Goal: Use online tool/utility: Utilize a website feature to perform a specific function

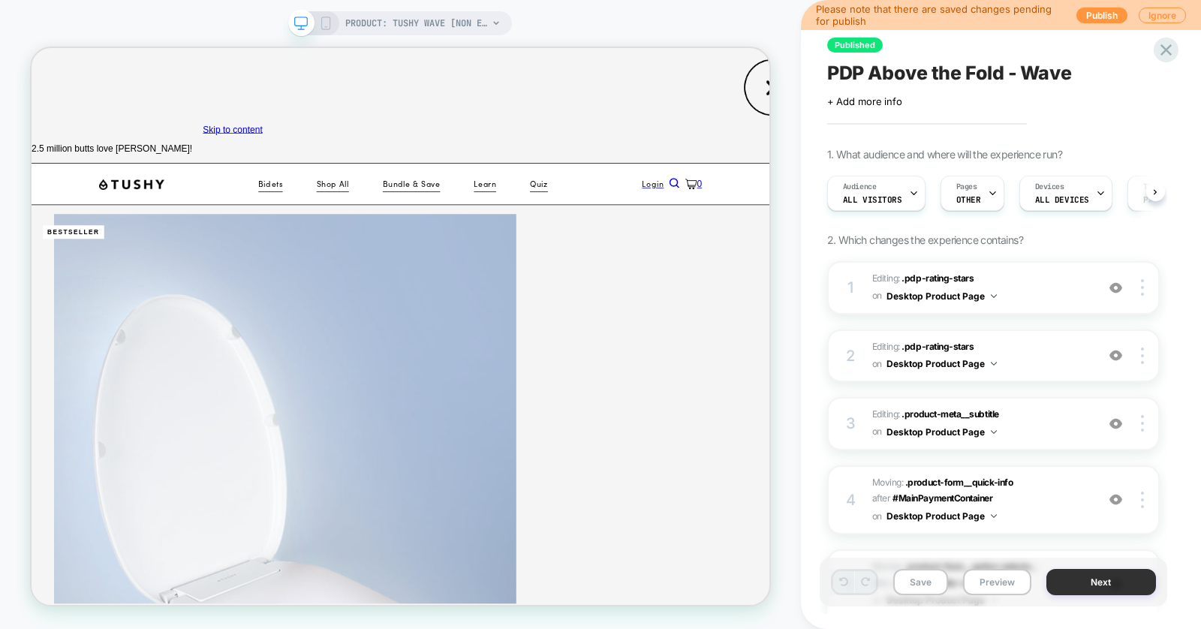
click at [1095, 578] on button "Next" at bounding box center [1101, 582] width 110 height 26
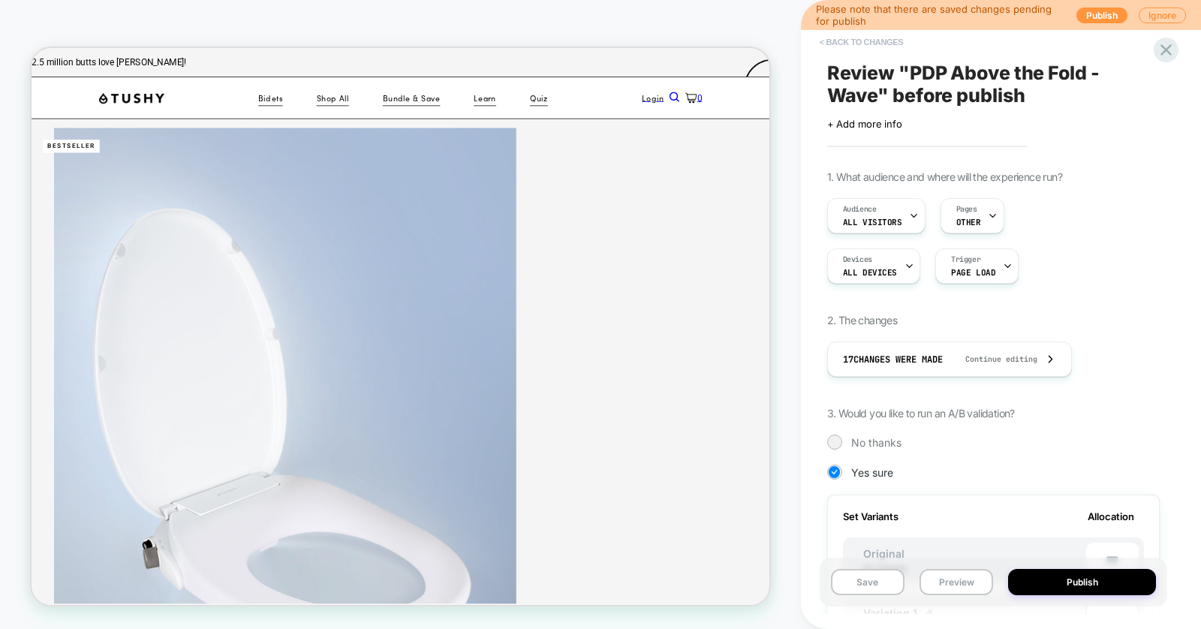
click at [858, 41] on button "< Back to changes" at bounding box center [861, 42] width 99 height 24
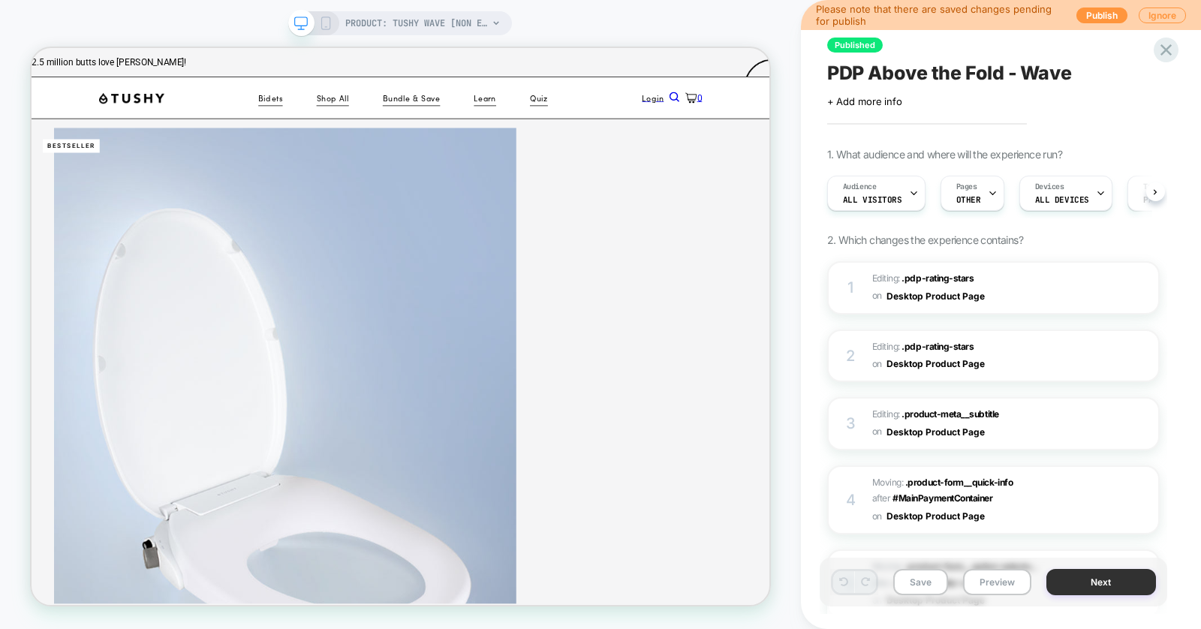
click at [1072, 584] on button "Next" at bounding box center [1101, 582] width 110 height 26
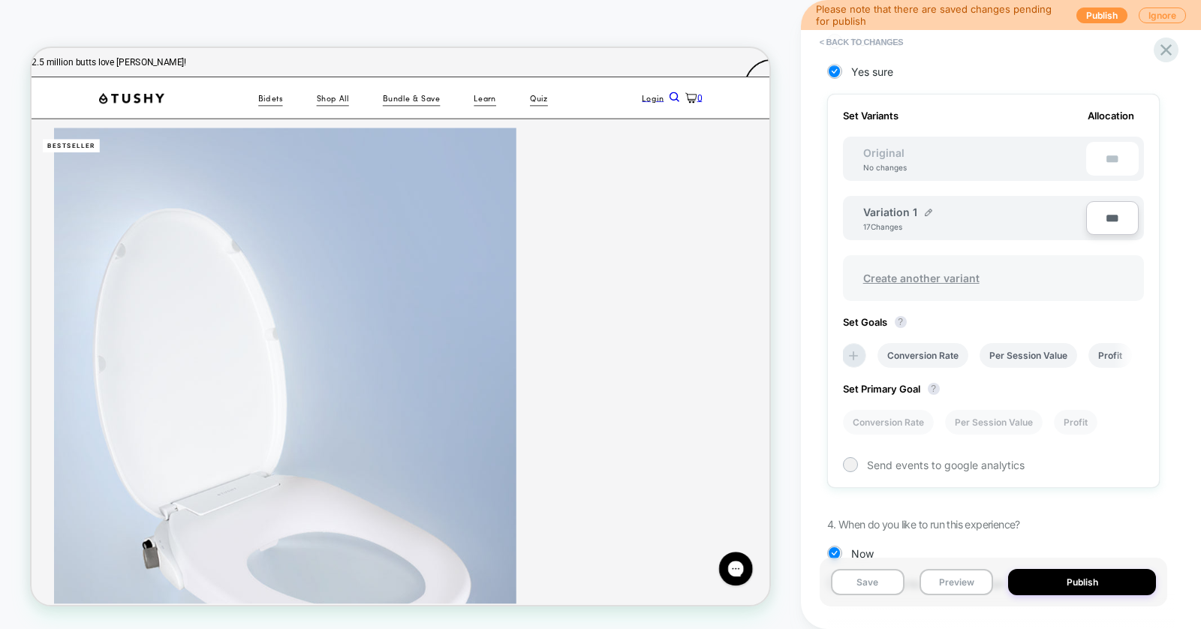
click at [894, 272] on span "Create another variant" at bounding box center [921, 277] width 146 height 35
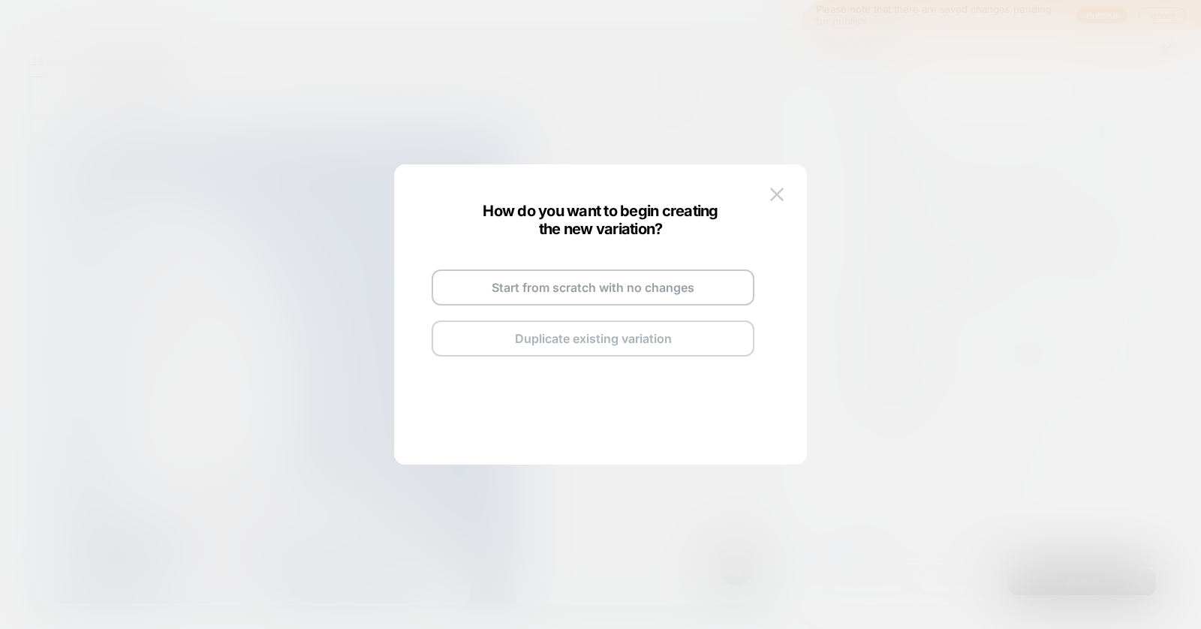
click at [559, 346] on button "Duplicate existing variation" at bounding box center [592, 338] width 323 height 36
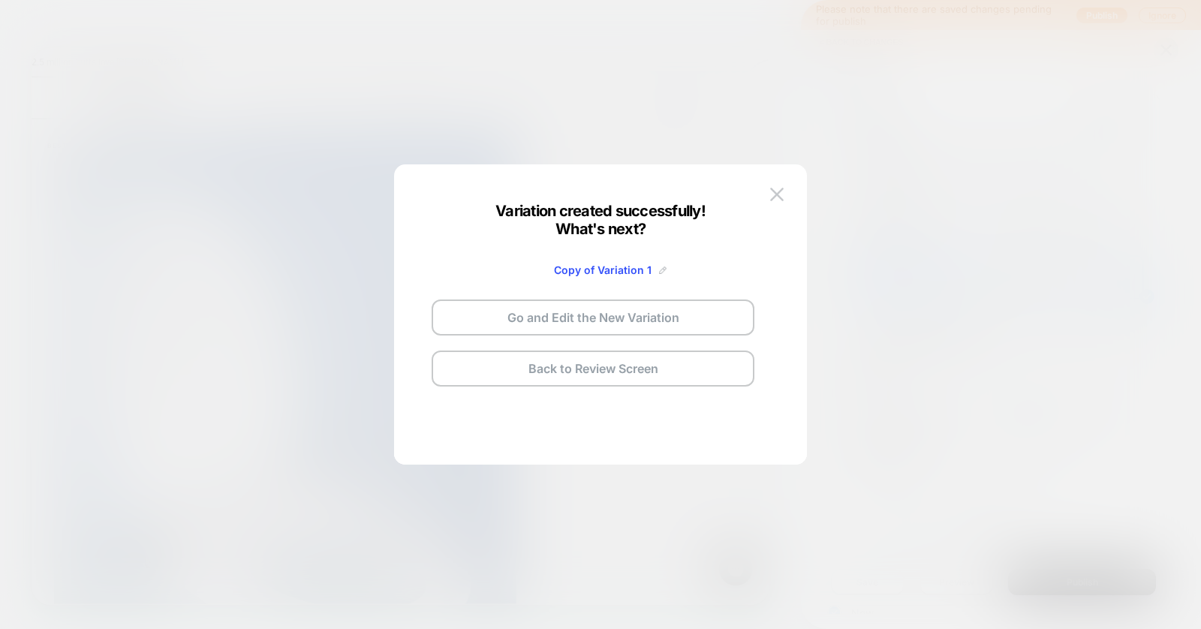
click at [659, 271] on img at bounding box center [663, 270] width 8 height 8
click at [594, 278] on input "**********" at bounding box center [574, 269] width 109 height 29
type input "*******"
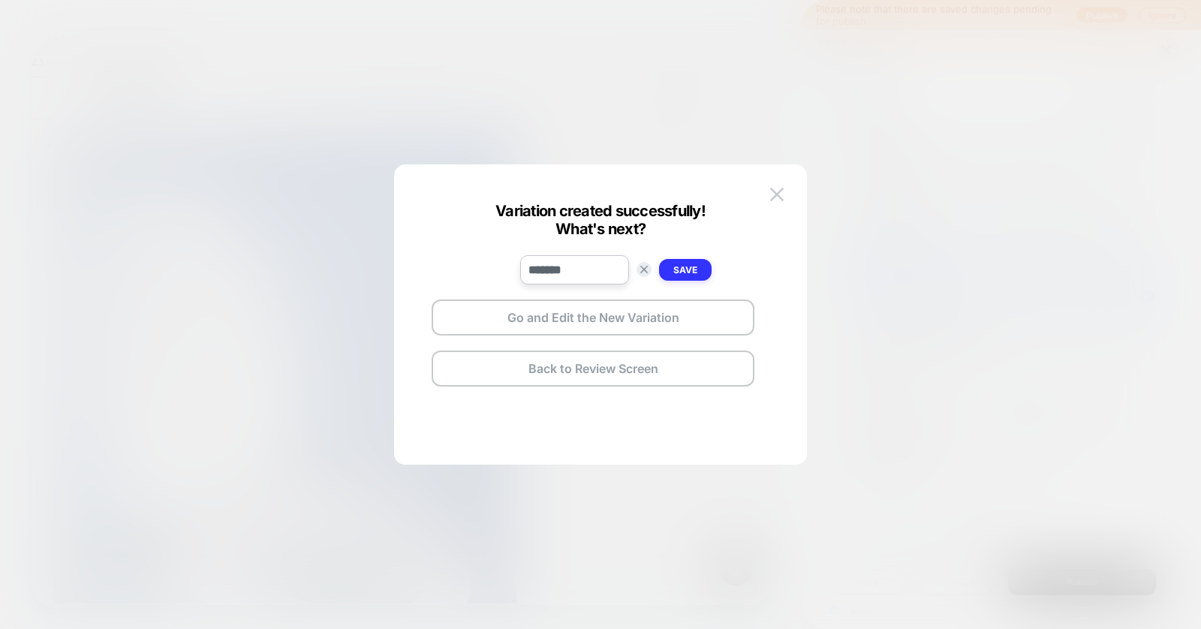
click at [688, 268] on strong "Save" at bounding box center [685, 269] width 24 height 11
click at [575, 319] on button "Go and Edit the New Variation" at bounding box center [592, 317] width 323 height 36
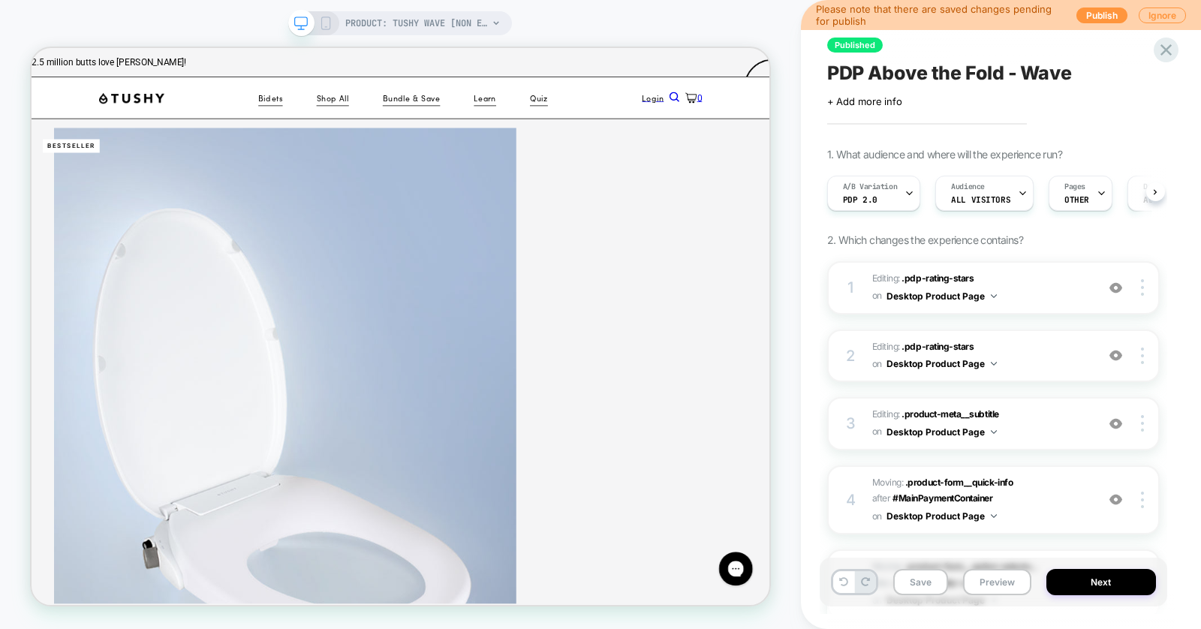
scroll to position [0, 1]
click at [877, 197] on div "A/B Variation PDP 2.0" at bounding box center [869, 193] width 85 height 34
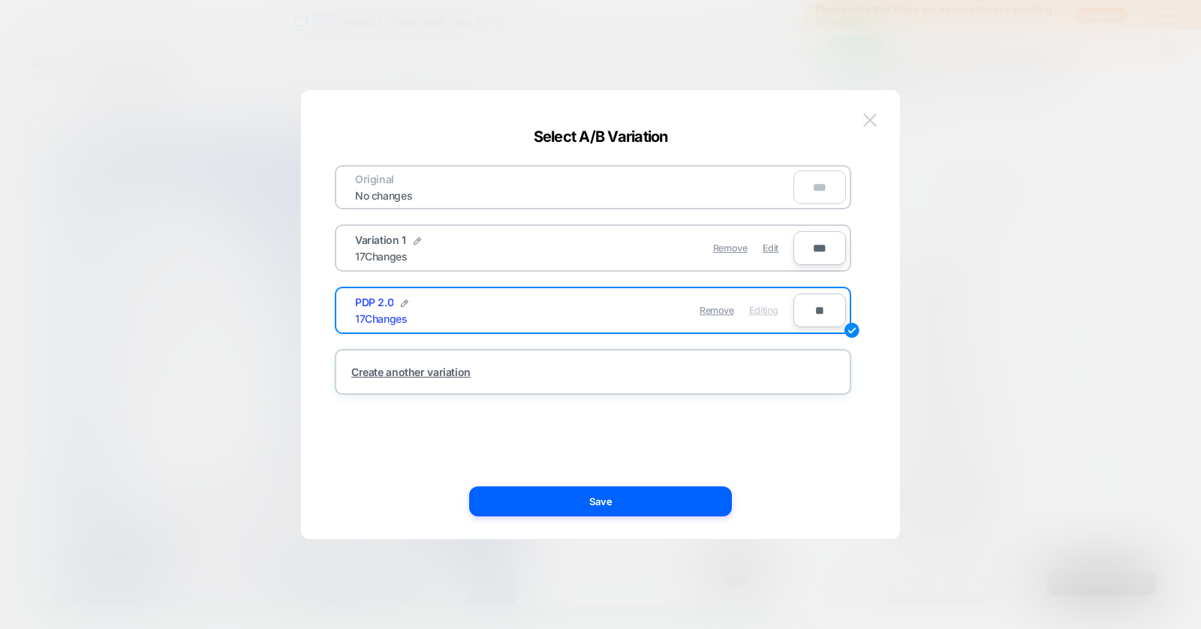
click at [877, 123] on button at bounding box center [869, 120] width 23 height 23
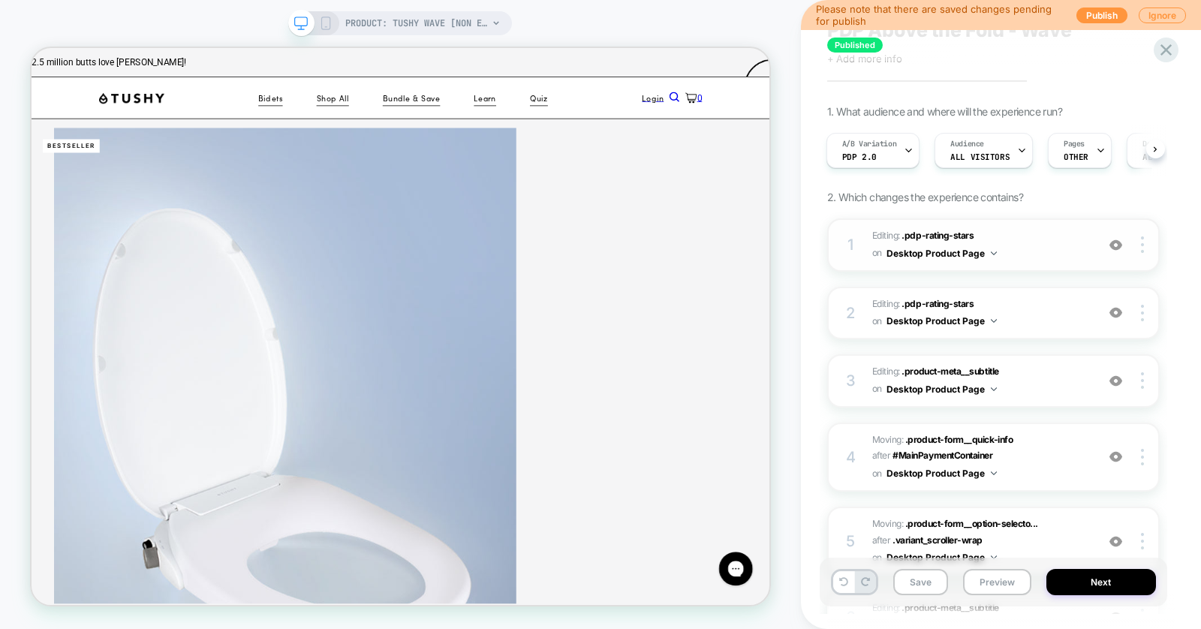
scroll to position [50, 0]
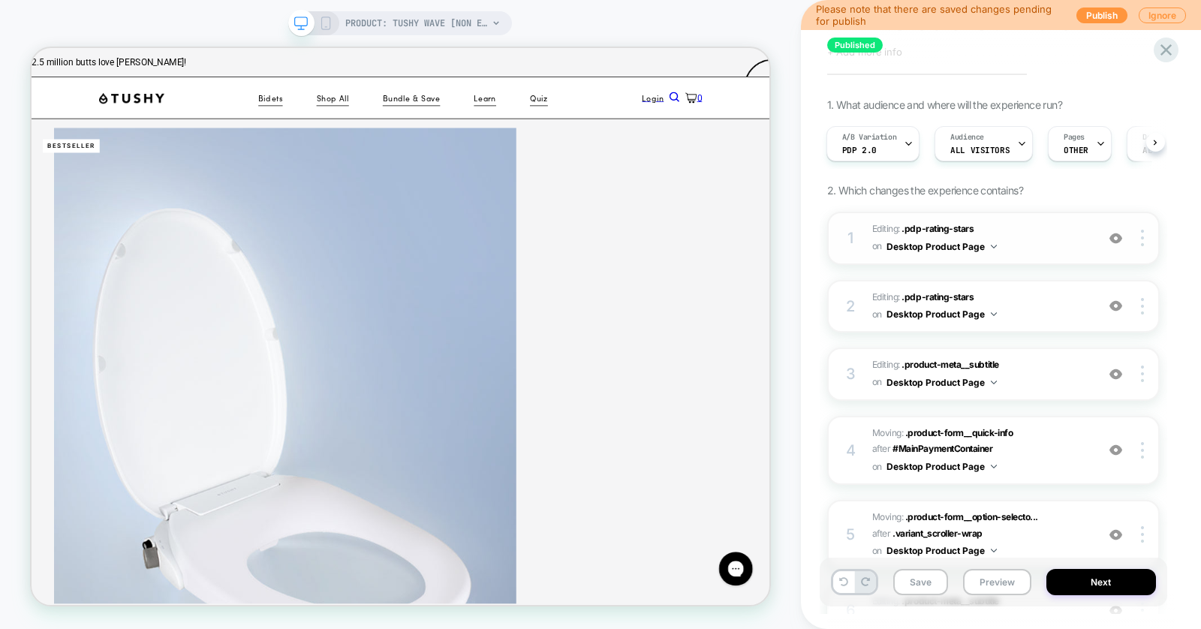
click at [1023, 242] on span "Editing : .pdp-rating-stars .pdp-rating-stars on Desktop Product Page" at bounding box center [980, 238] width 216 height 35
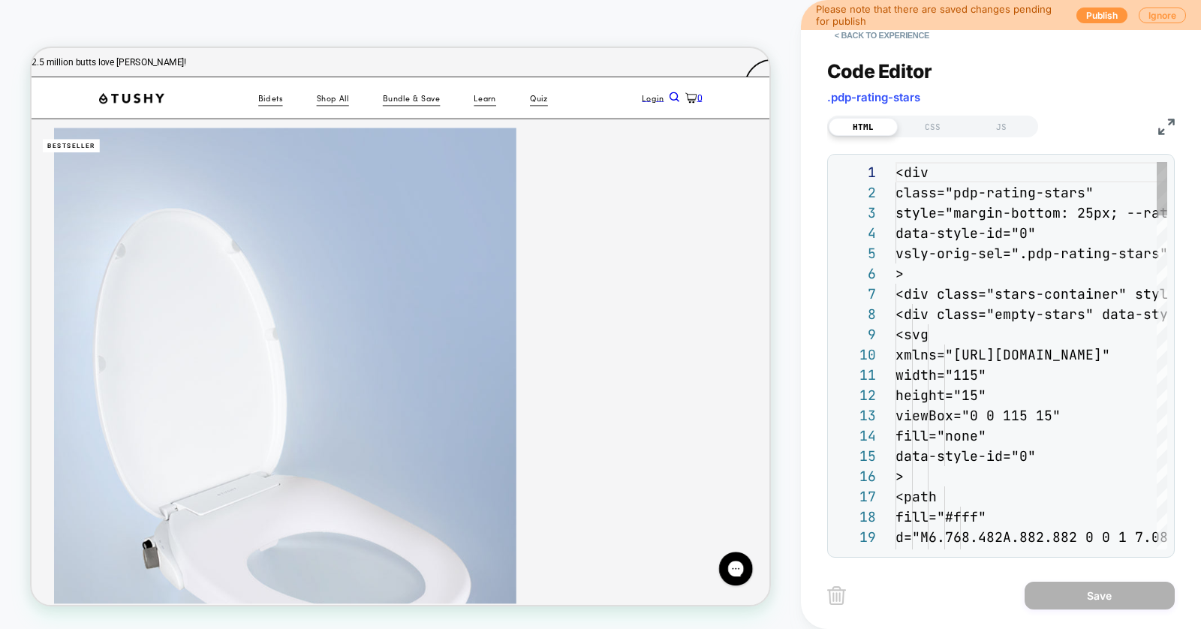
scroll to position [203, 0]
click at [889, 35] on button "< Back to experience" at bounding box center [882, 35] width 110 height 24
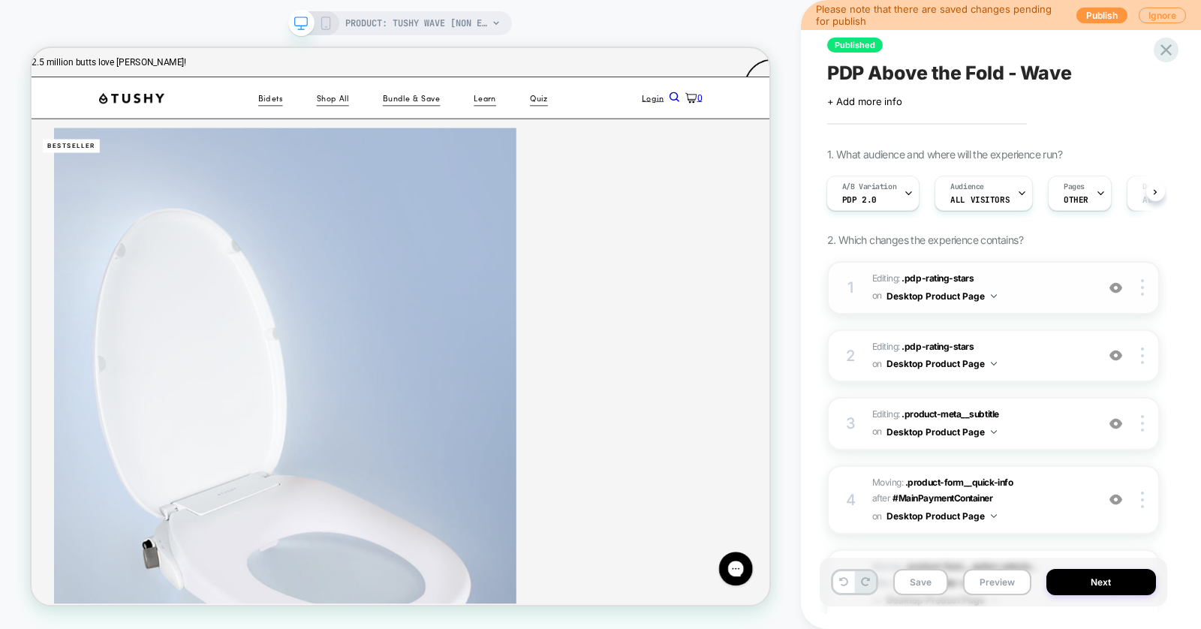
scroll to position [81, 0]
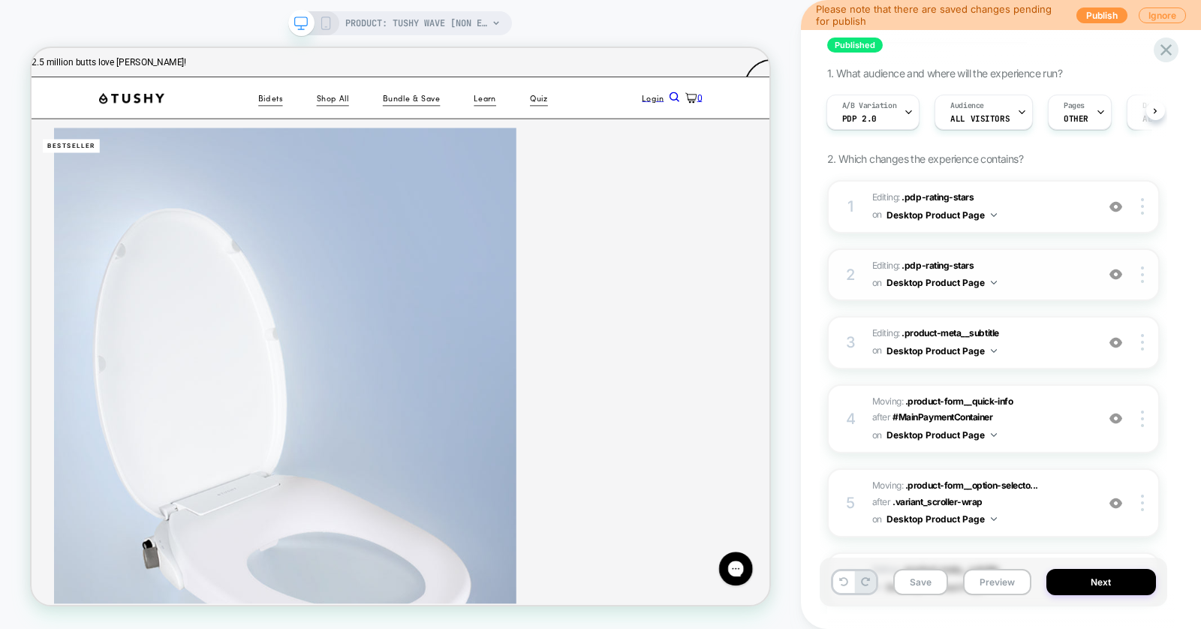
click at [1034, 273] on span "Editing : .pdp-rating-stars .pdp-rating-stars on Desktop Product Page" at bounding box center [980, 274] width 216 height 35
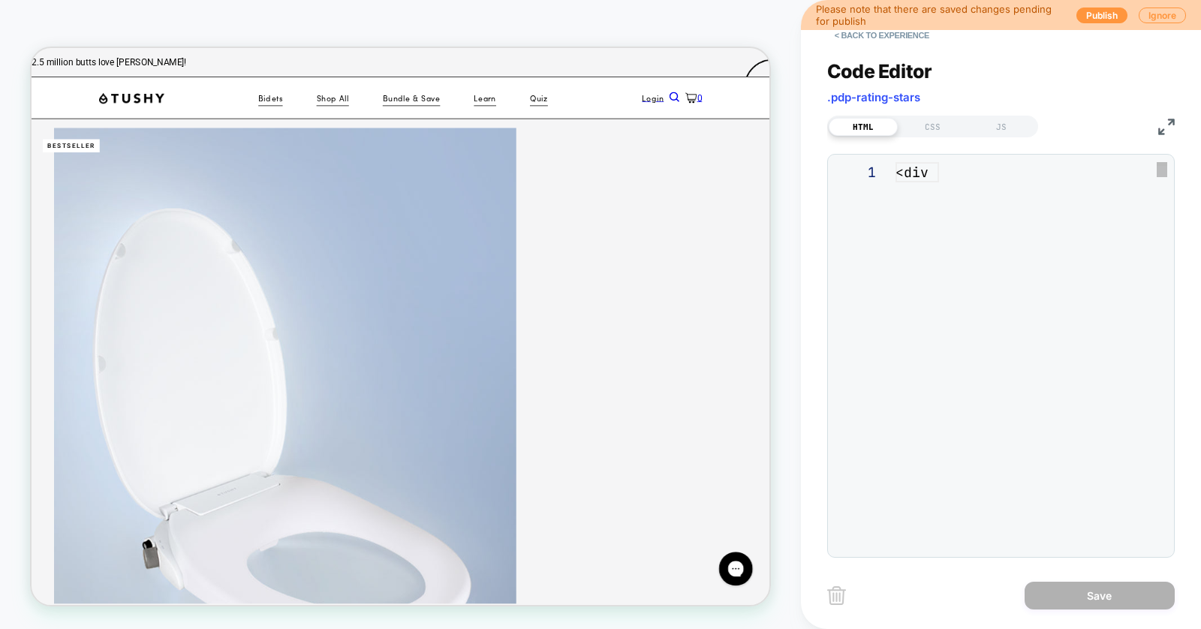
scroll to position [203, 0]
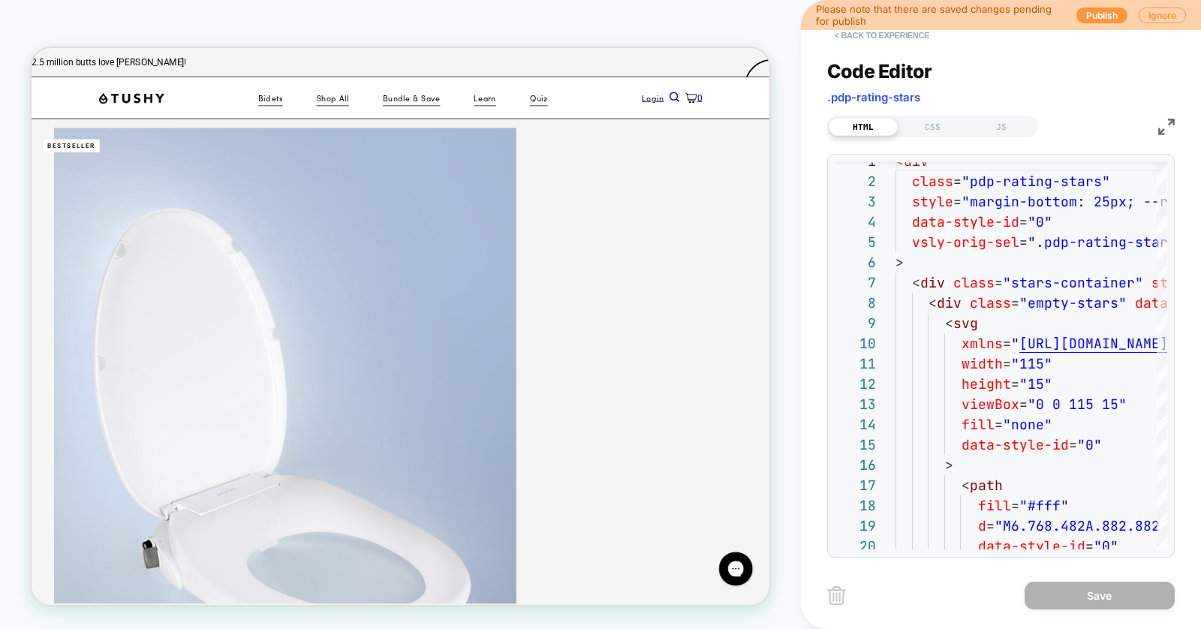
click at [897, 37] on button "< Back to experience" at bounding box center [882, 35] width 110 height 24
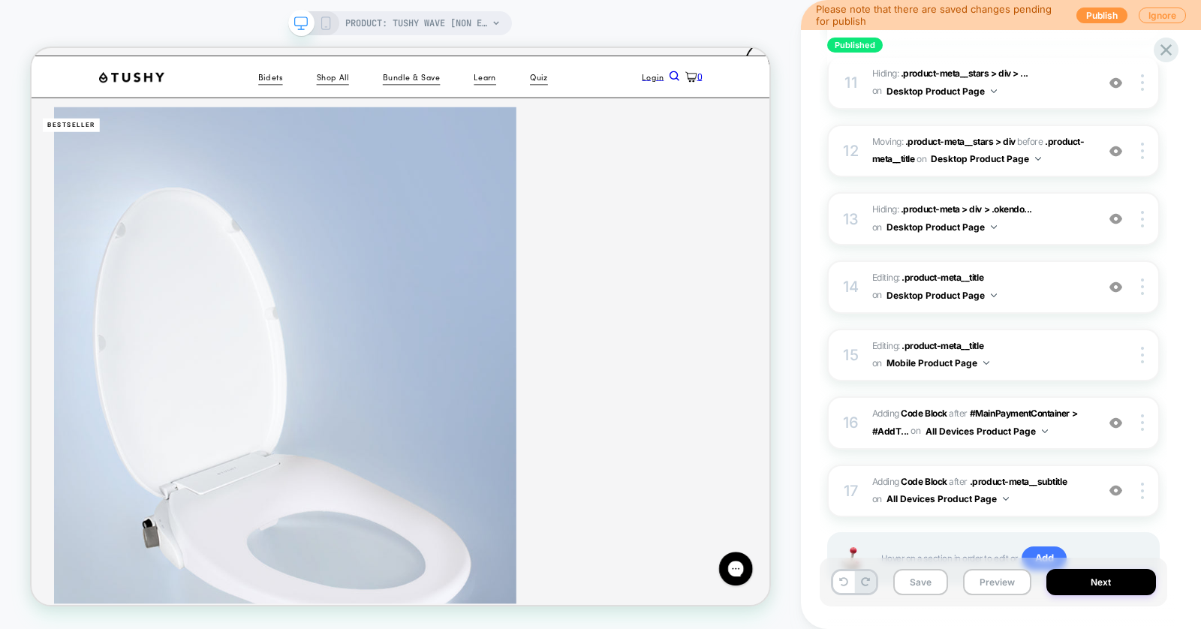
scroll to position [976, 0]
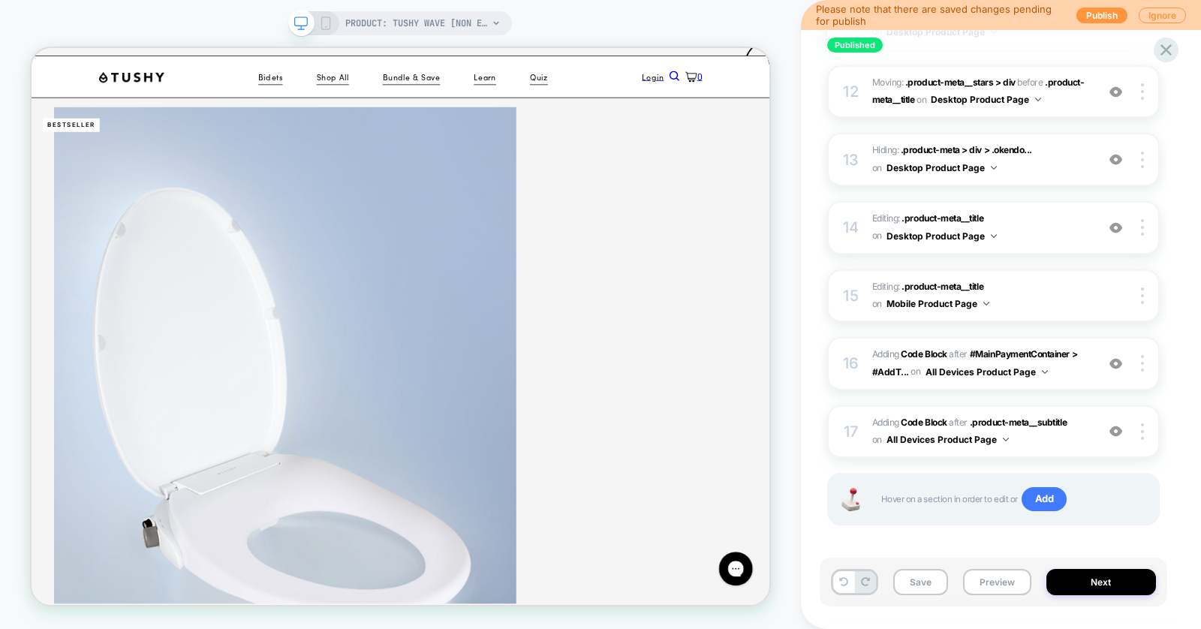
click at [816, 279] on div "Published PDP Above the Fold - Wave Click to edit experience details + Add more…" at bounding box center [1001, 314] width 400 height 629
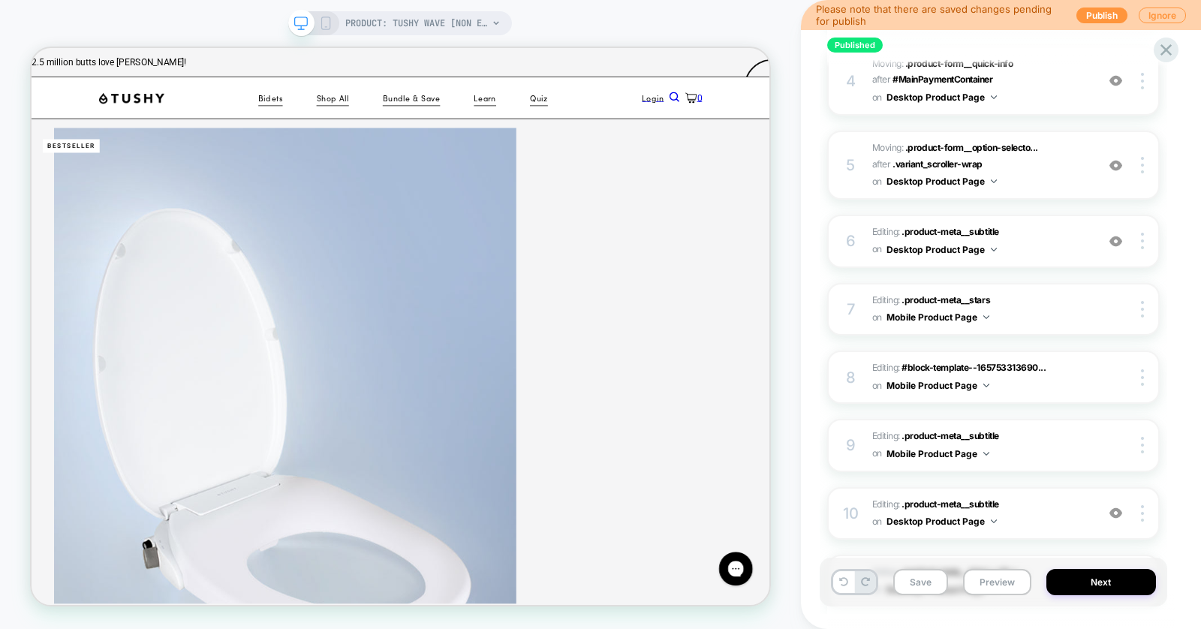
scroll to position [0, 0]
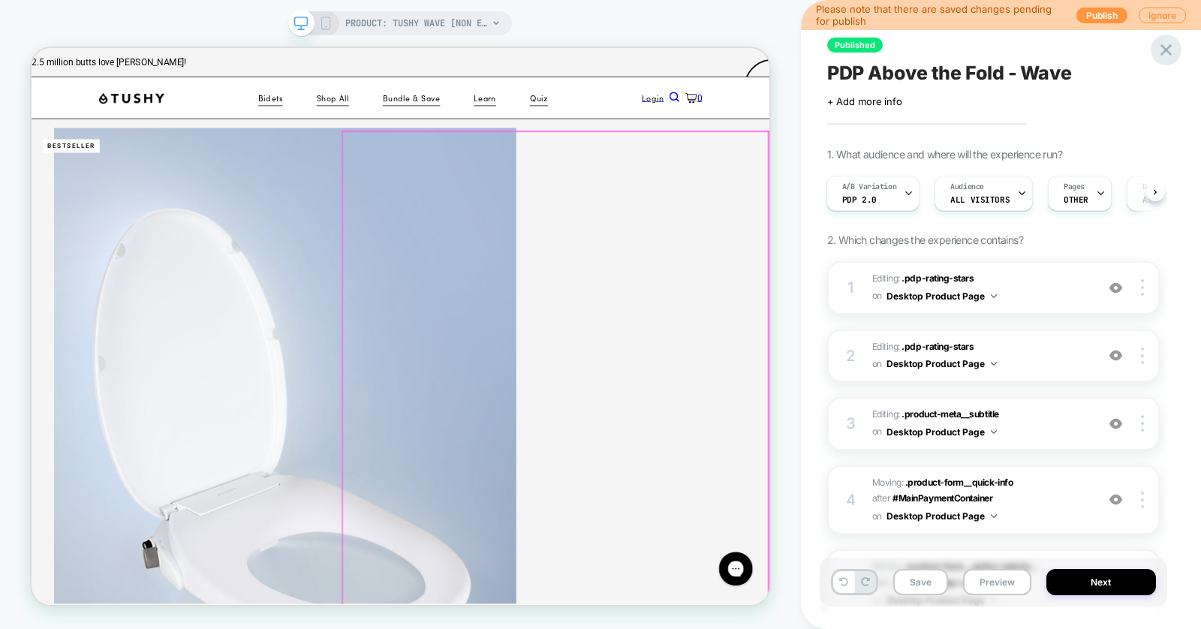
click at [1171, 54] on icon at bounding box center [1166, 50] width 20 height 20
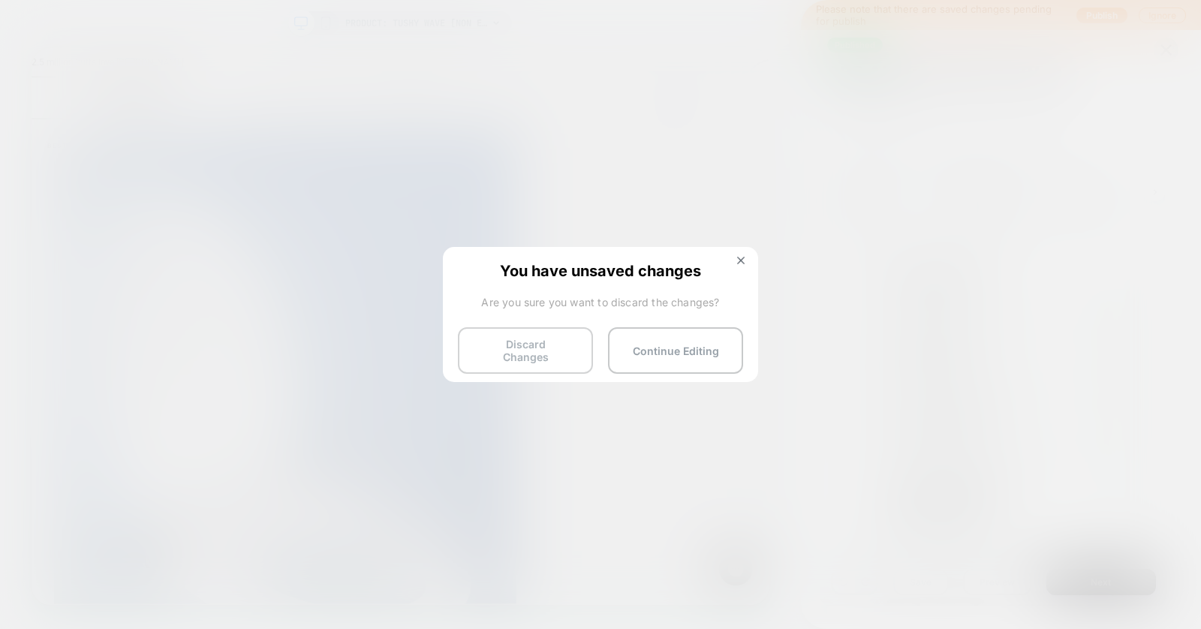
click at [525, 344] on button "Discard Changes" at bounding box center [525, 350] width 135 height 47
